Goal: Information Seeking & Learning: Learn about a topic

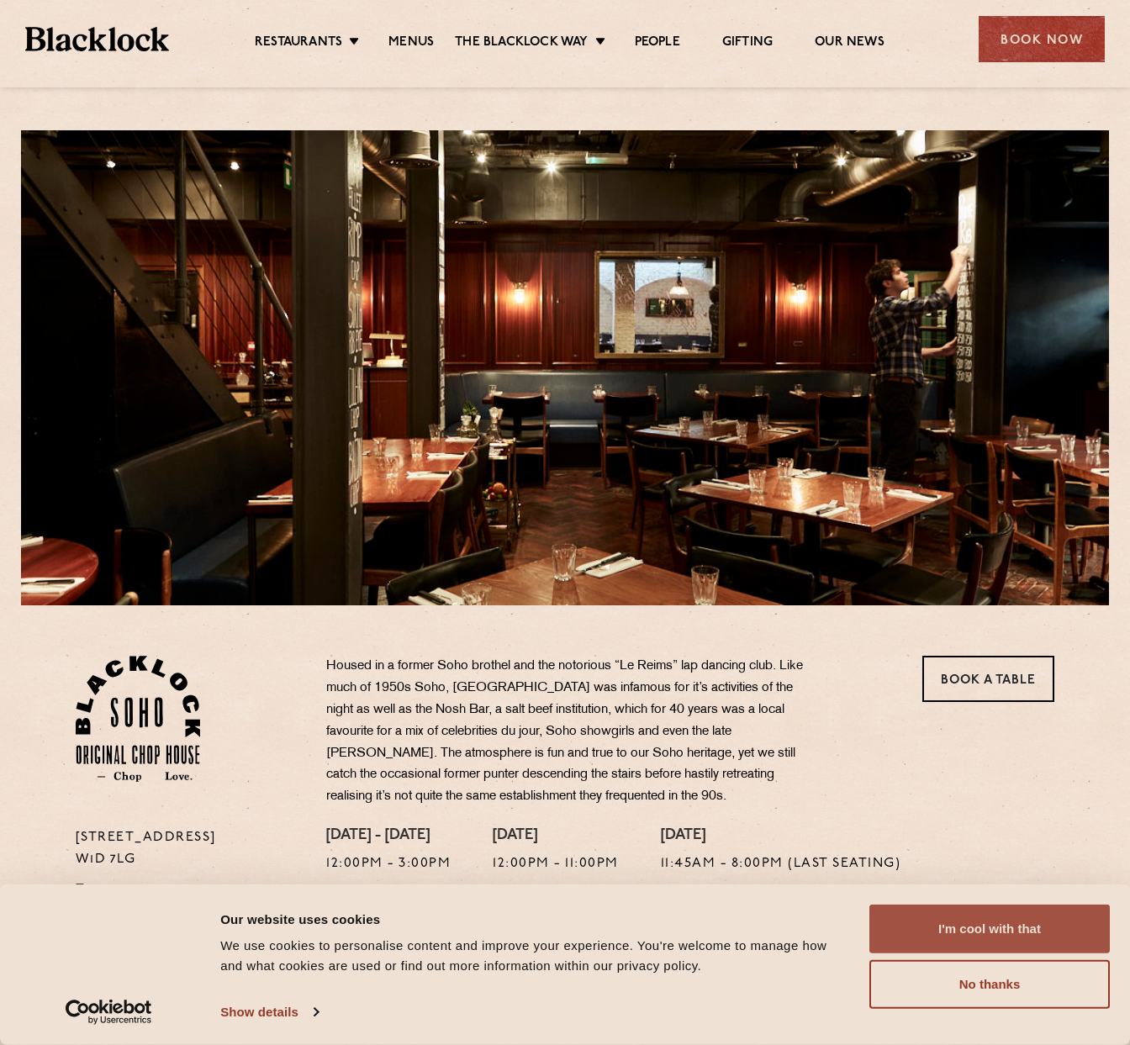
click at [975, 911] on button "I'm cool with that" at bounding box center [989, 928] width 240 height 49
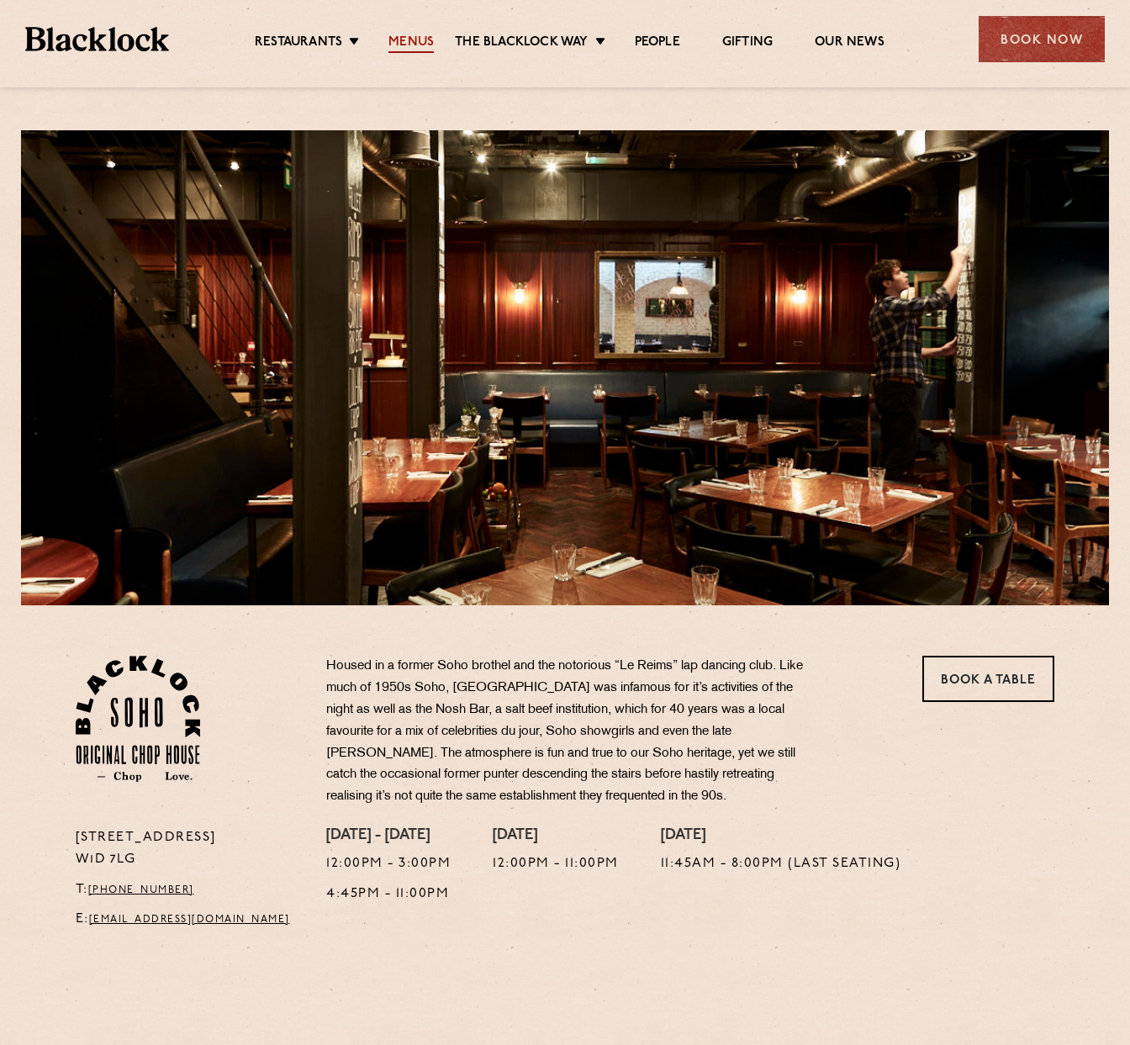
click at [403, 40] on link "Menus" at bounding box center [410, 43] width 45 height 18
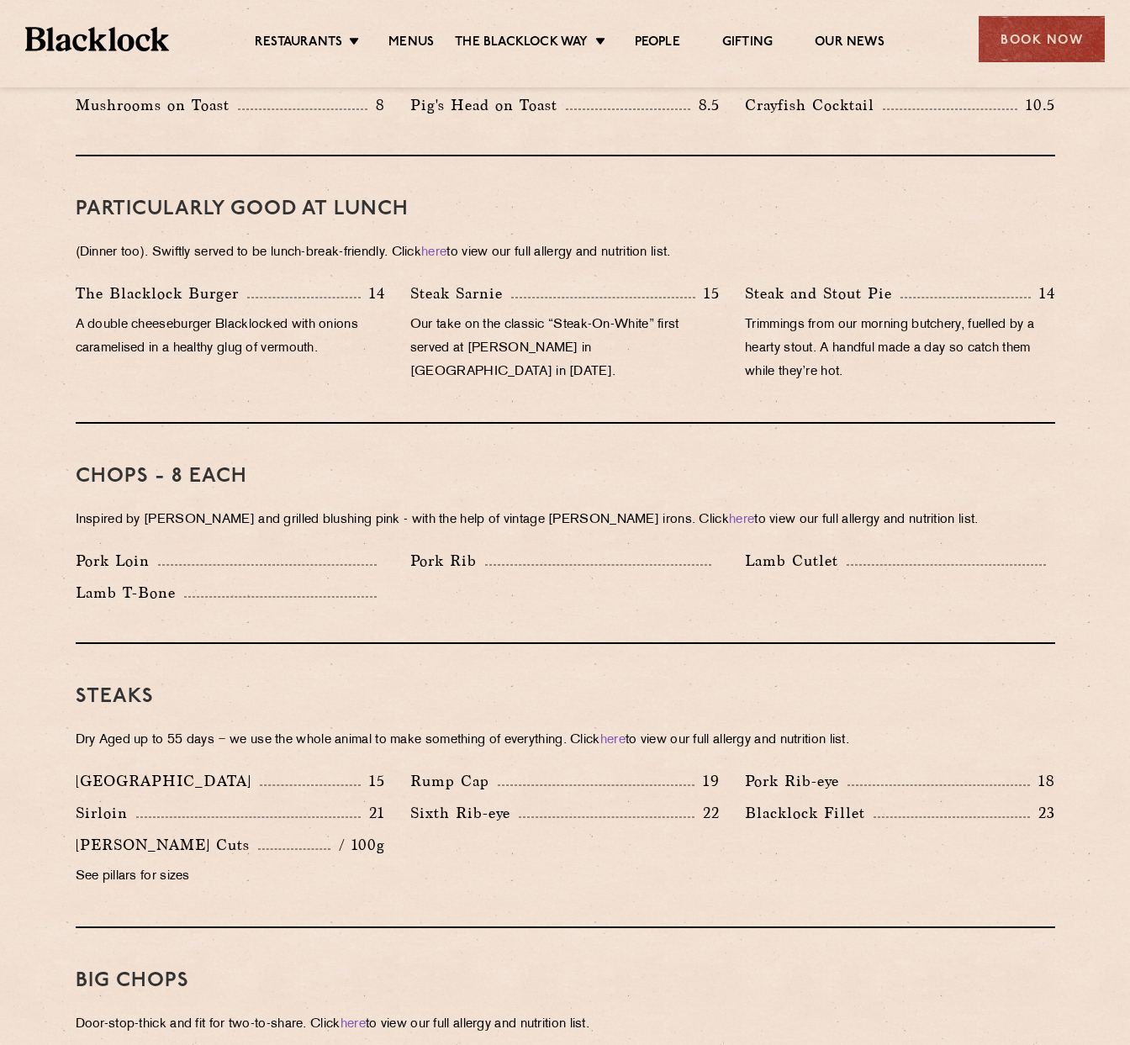
scroll to position [840, 0]
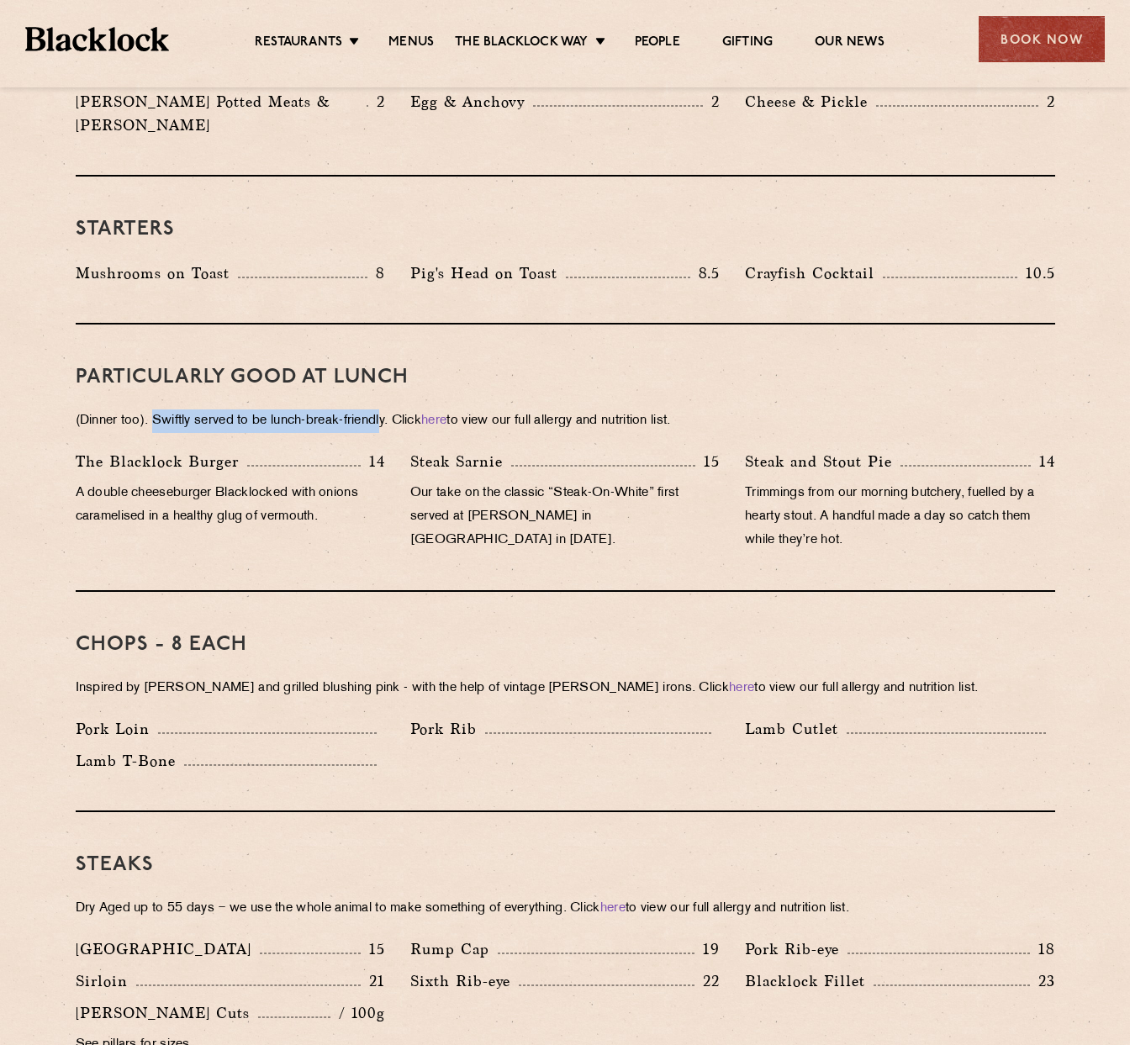
drag, startPoint x: 157, startPoint y: 394, endPoint x: 389, endPoint y: 391, distance: 232.0
click at [389, 409] on p "(Dinner too). Swiftly served to be lunch-break-friendly. Click here to view our…" at bounding box center [565, 421] width 979 height 24
click at [566, 482] on p "Our take on the classic “Steak-On-White” first served at Louis’ Lunch in New Ha…" at bounding box center [564, 517] width 309 height 71
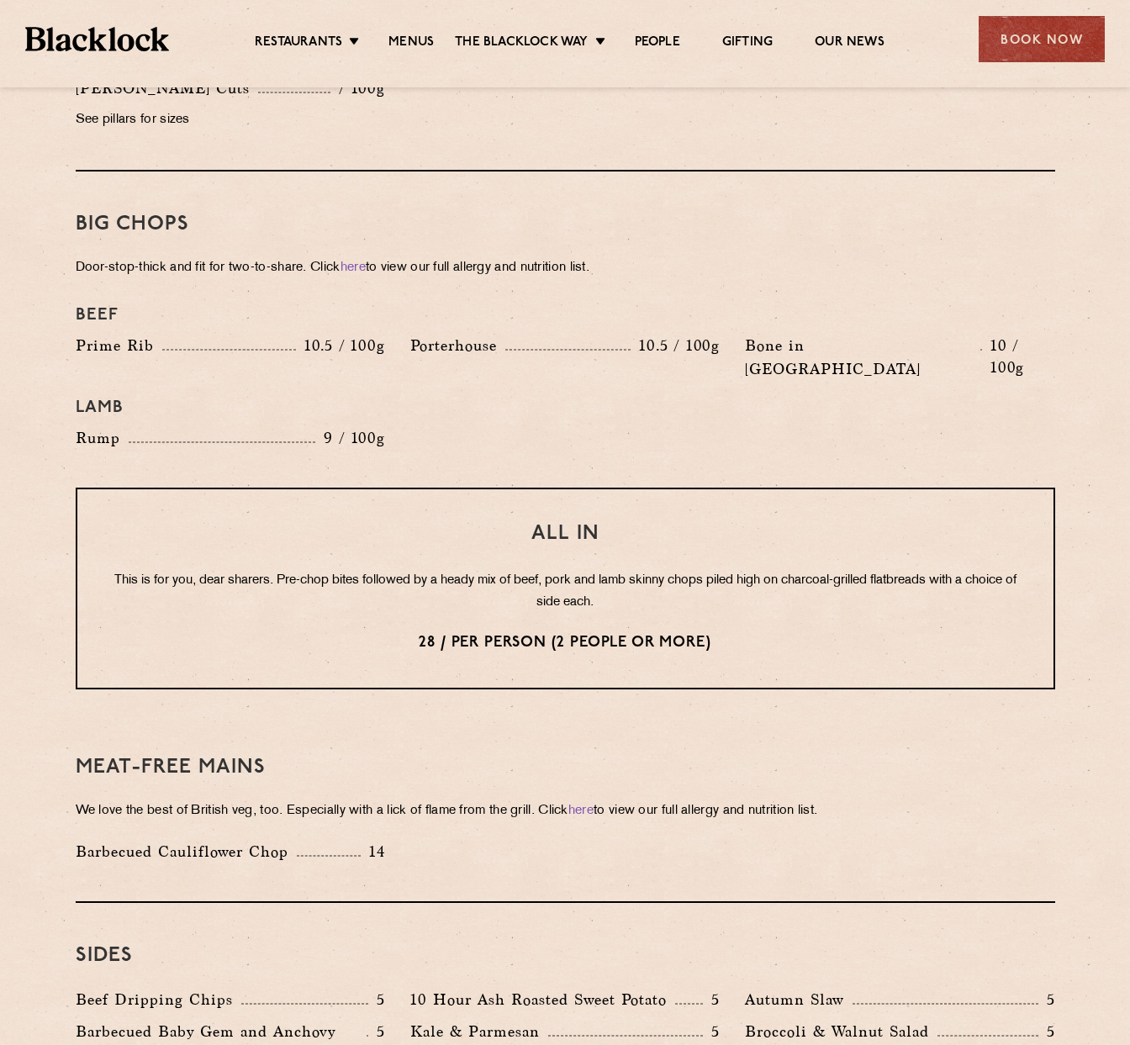
scroll to position [1681, 0]
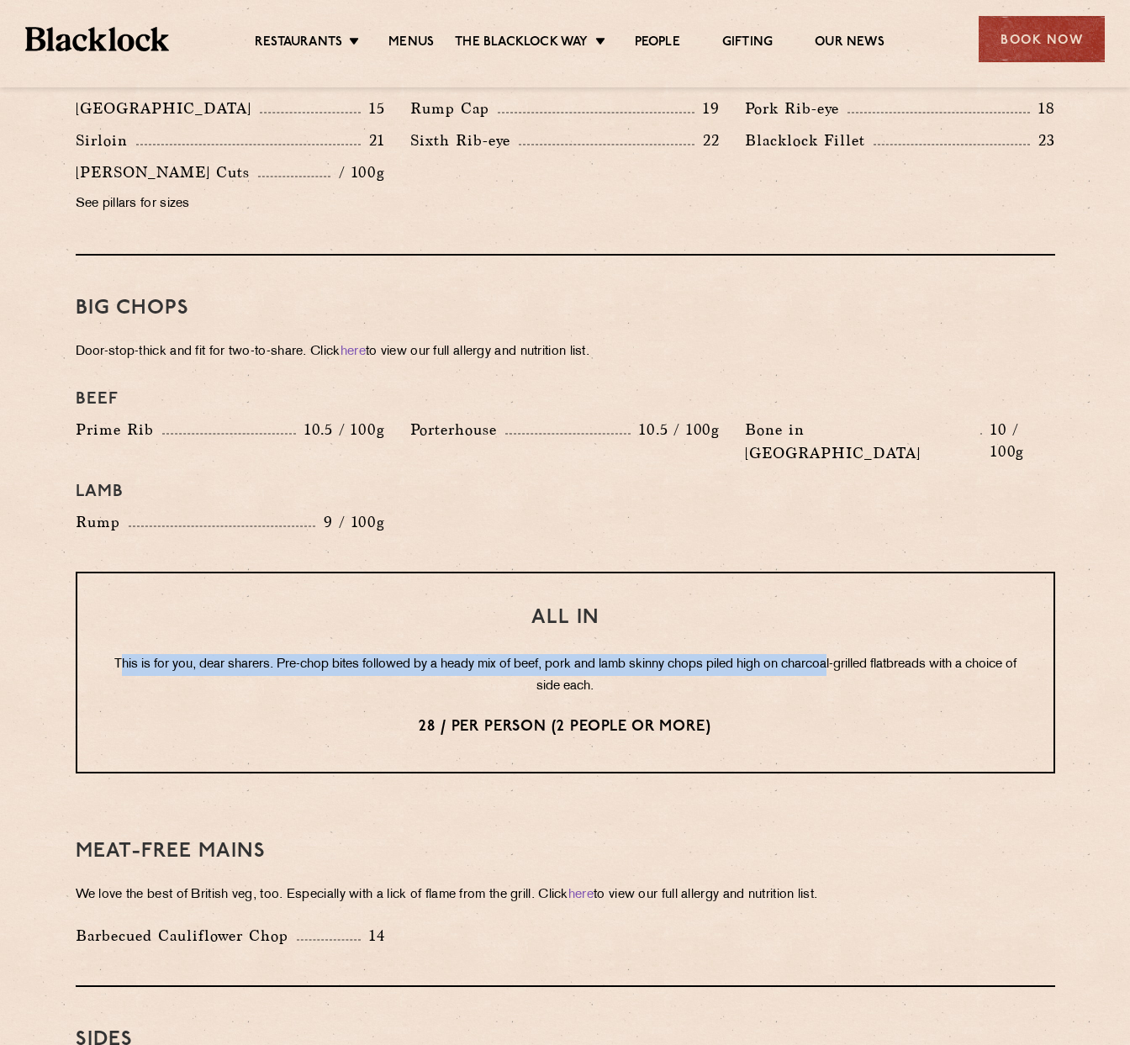
drag, startPoint x: 151, startPoint y: 610, endPoint x: 858, endPoint y: 614, distance: 706.8
click at [858, 654] on p "This is for you, dear sharers. Pre-chop bites followed by a heady mix of beef, …" at bounding box center [565, 676] width 908 height 44
drag, startPoint x: 858, startPoint y: 614, endPoint x: 267, endPoint y: 615, distance: 590.8
click at [267, 654] on p "This is for you, dear sharers. Pre-chop bites followed by a heady mix of beef, …" at bounding box center [565, 676] width 908 height 44
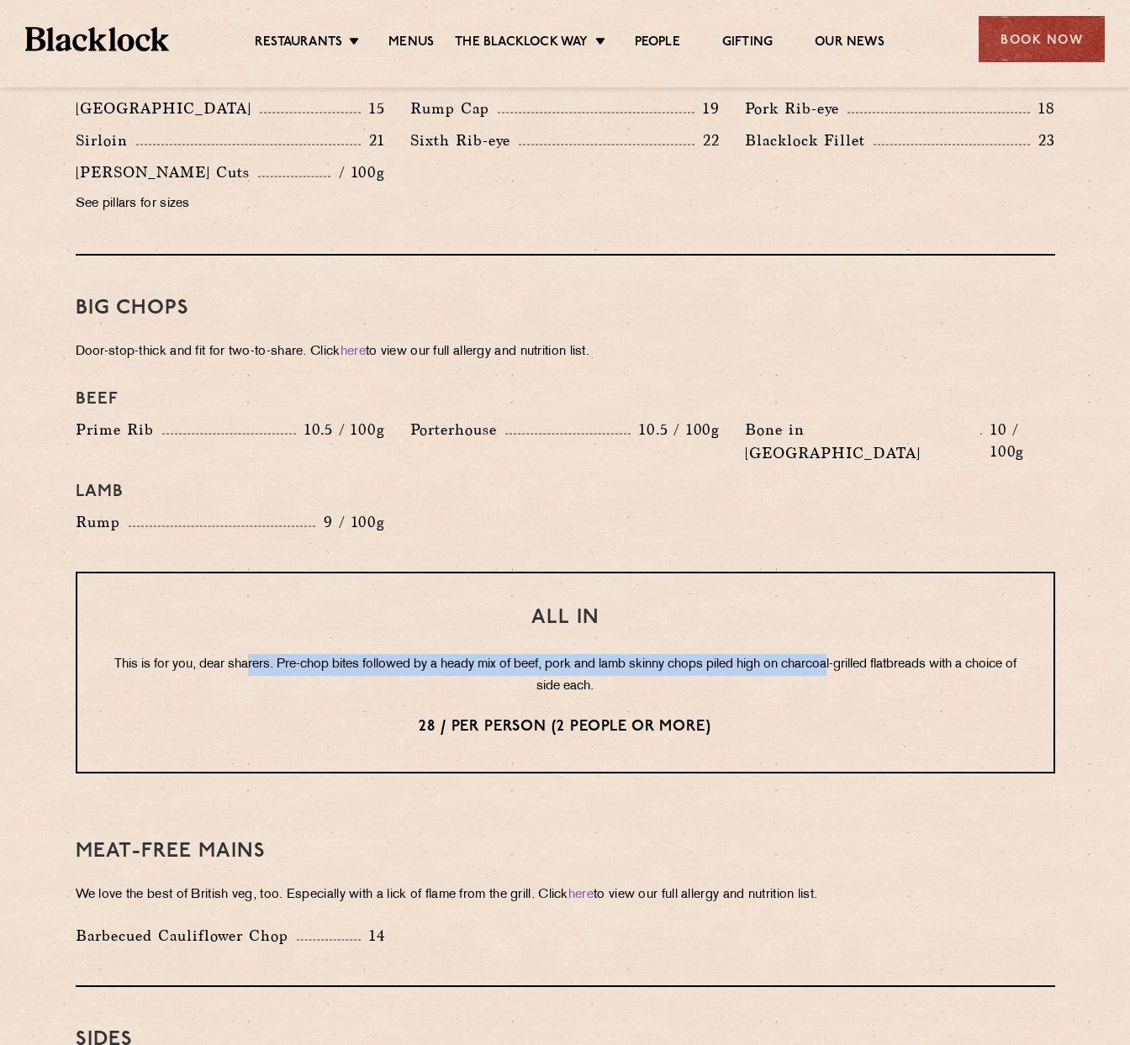
click at [272, 654] on p "This is for you, dear sharers. Pre-chop bites followed by a heady mix of beef, …" at bounding box center [565, 676] width 908 height 44
drag, startPoint x: 391, startPoint y: 607, endPoint x: 842, endPoint y: 617, distance: 451.4
click at [841, 654] on p "This is for you, dear sharers. Pre-chop bites followed by a heady mix of beef, …" at bounding box center [565, 676] width 908 height 44
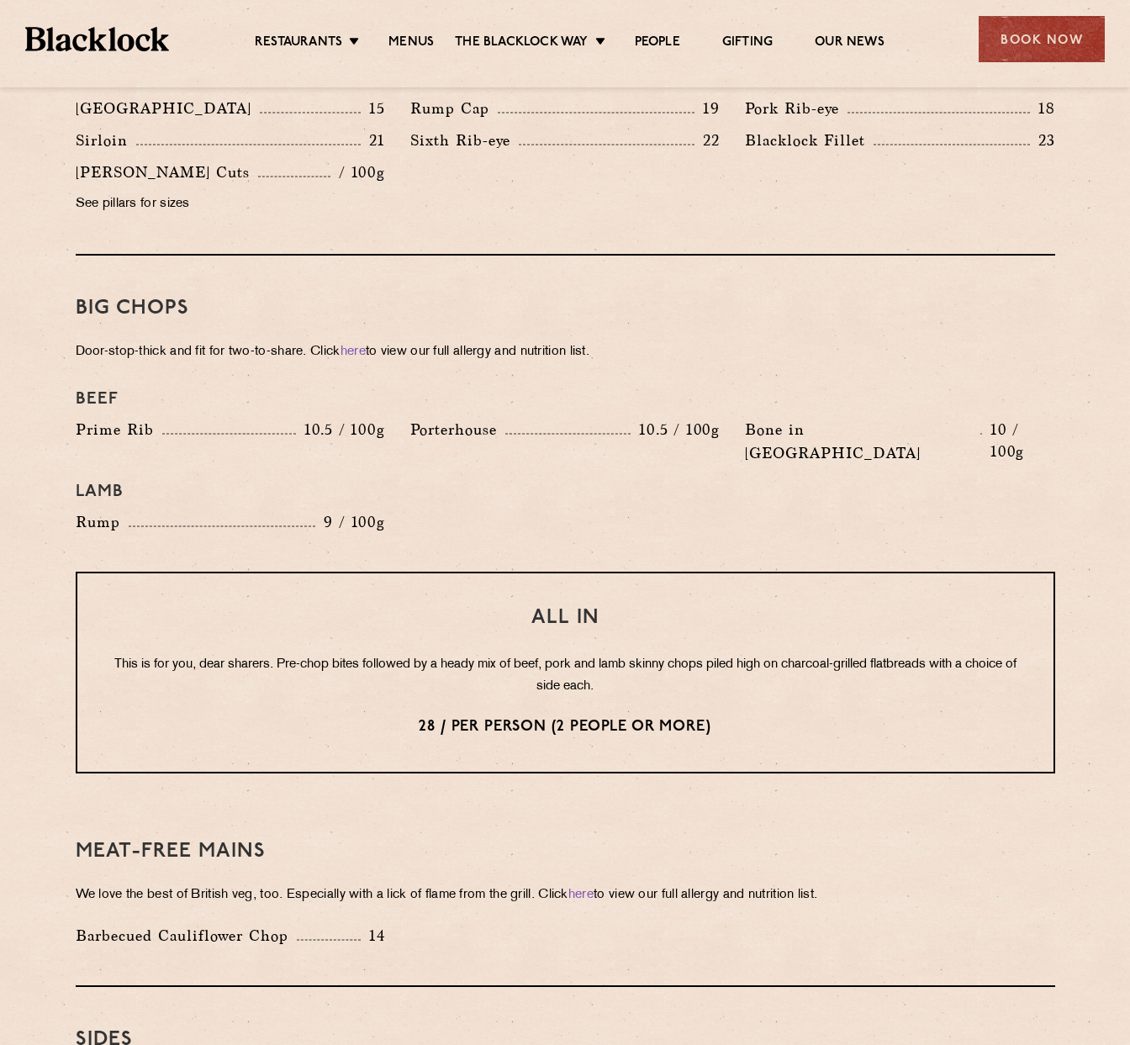
click at [843, 654] on p "This is for you, dear sharers. Pre-chop bites followed by a heady mix of beef, …" at bounding box center [565, 676] width 908 height 44
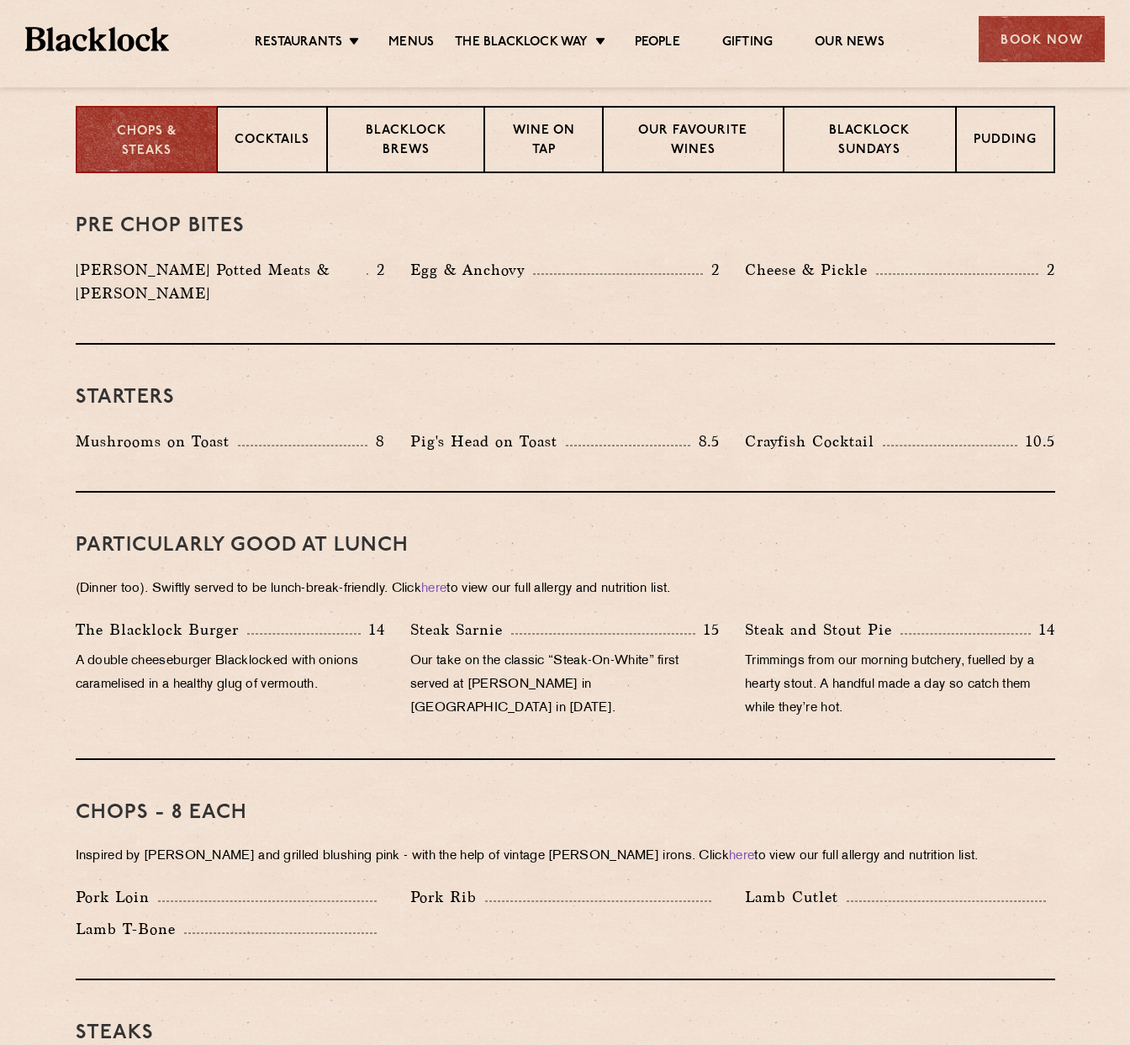
scroll to position [84, 0]
